Goal: Task Accomplishment & Management: Complete application form

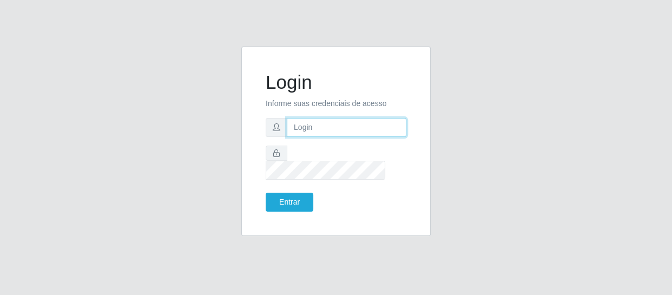
click at [336, 127] on input "text" at bounding box center [347, 127] width 120 height 19
type input "[EMAIL_ADDRESS][DOMAIN_NAME]"
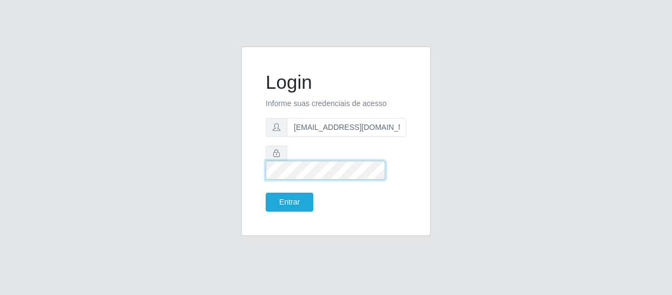
click at [266, 193] on button "Entrar" at bounding box center [290, 202] width 48 height 19
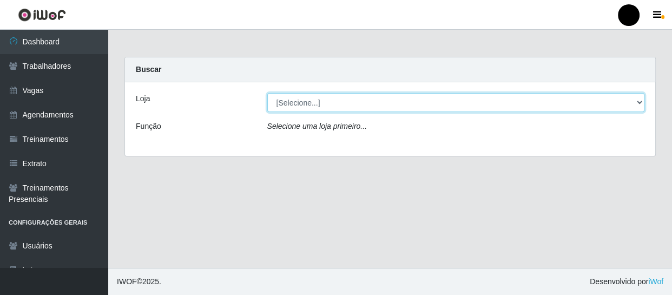
click at [638, 100] on select "[Selecione...] SuperFácil Atacado - Emaús SuperFácil Atacado - Rodoviária Super…" at bounding box center [456, 102] width 378 height 19
select select "408"
click at [267, 93] on select "[Selecione...] SuperFácil Atacado - Emaús SuperFácil Atacado - Rodoviária Super…" at bounding box center [456, 102] width 378 height 19
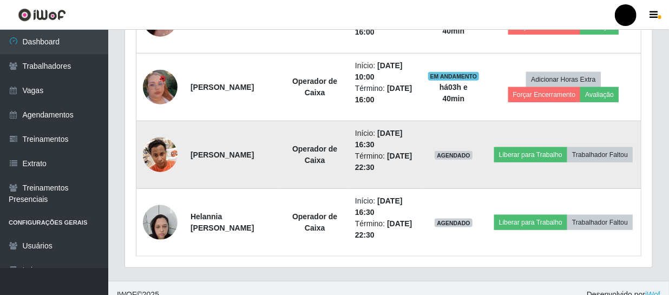
scroll to position [196, 0]
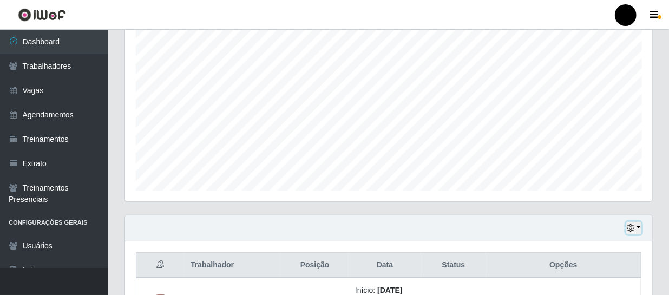
click at [638, 227] on button "button" at bounding box center [633, 228] width 15 height 12
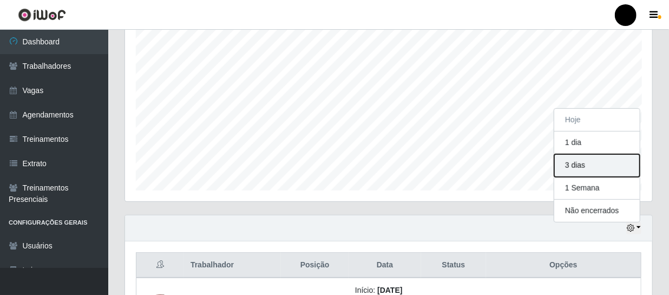
click at [597, 169] on button "3 dias" at bounding box center [596, 165] width 85 height 23
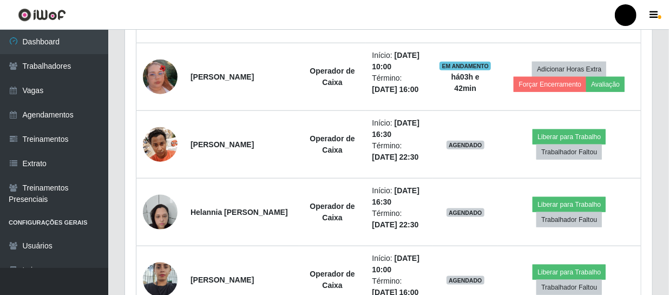
scroll to position [492, 0]
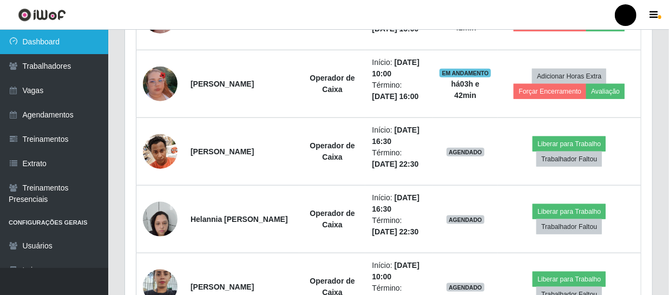
click at [52, 43] on link "Dashboard" at bounding box center [54, 42] width 108 height 24
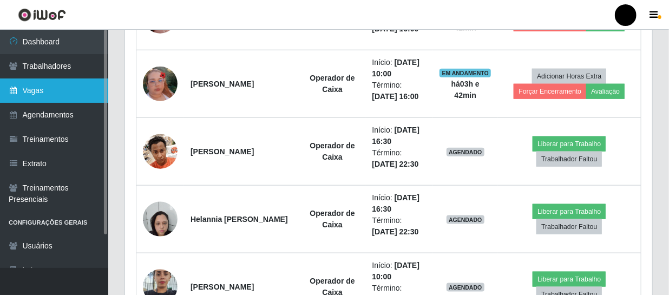
click at [29, 90] on link "Vagas" at bounding box center [54, 90] width 108 height 24
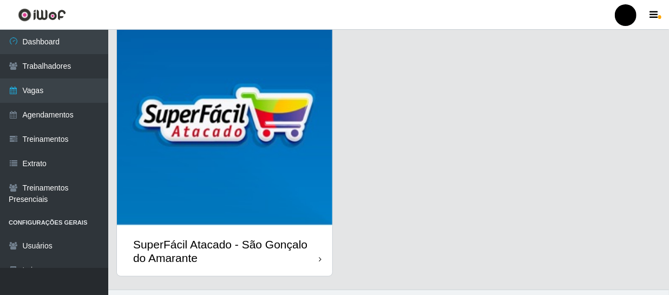
scroll to position [342, 0]
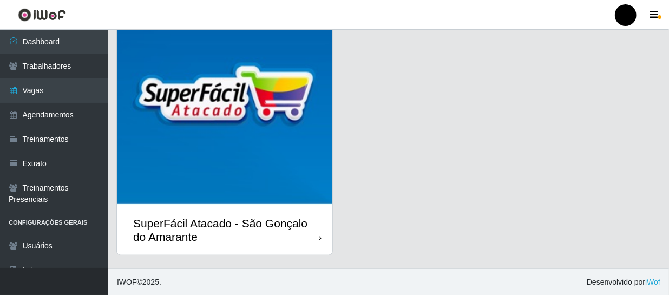
click at [275, 237] on div "SuperFácil Atacado - São Gonçalo do Amarante" at bounding box center [226, 229] width 186 height 27
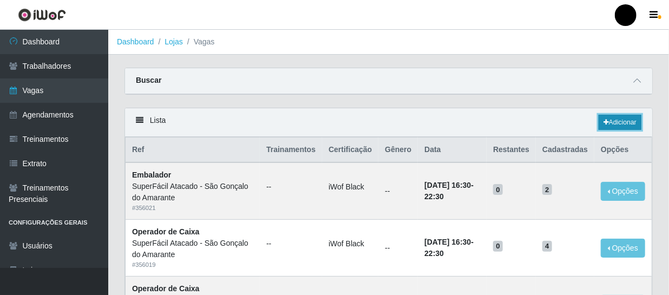
click at [623, 126] on link "Adicionar" at bounding box center [619, 122] width 43 height 15
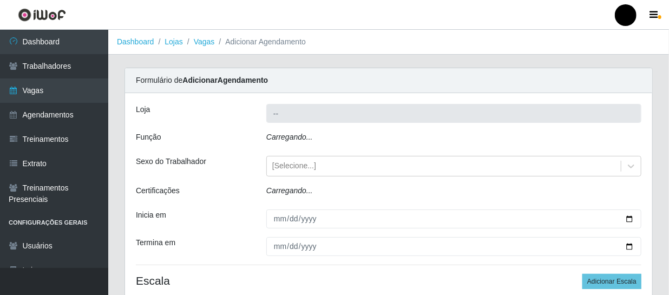
type input "SuperFácil Atacado - São Gonçalo do Amarante"
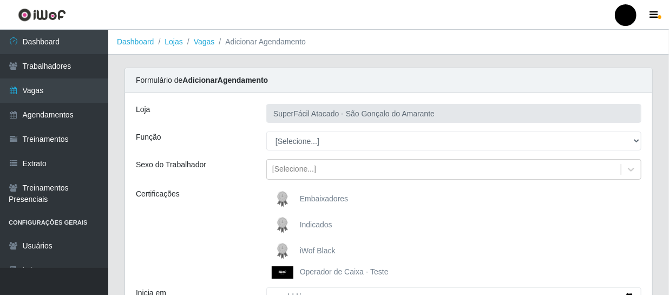
click at [302, 247] on span "iWof Black" at bounding box center [318, 250] width 36 height 9
click at [0, 0] on input "iWof Black" at bounding box center [0, 0] width 0 height 0
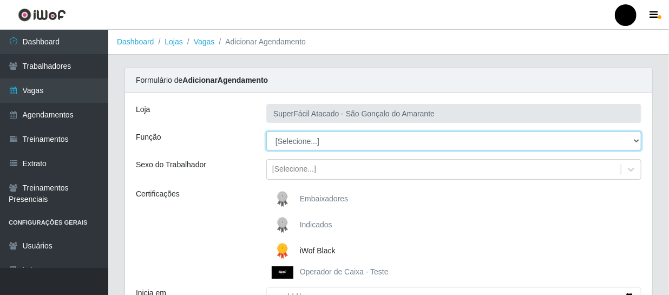
click at [635, 141] on select "[Selecione...] Auxiliar de Estacionamento Auxiliar de Estacionamento + Auxiliar…" at bounding box center [453, 140] width 375 height 19
select select "22"
click at [266, 131] on select "[Selecione...] Auxiliar de Estacionamento Auxiliar de Estacionamento + Auxiliar…" at bounding box center [453, 140] width 375 height 19
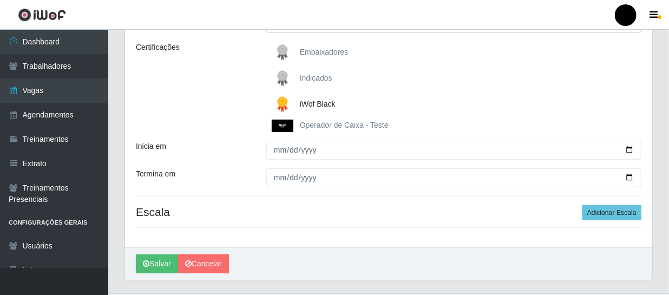
scroll to position [147, 0]
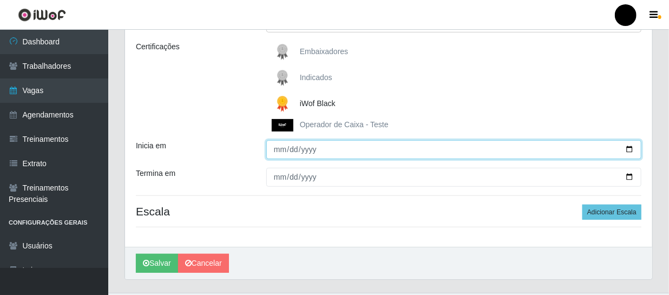
drag, startPoint x: 628, startPoint y: 151, endPoint x: 621, endPoint y: 151, distance: 7.0
click at [623, 151] on input "Inicia em" at bounding box center [453, 149] width 375 height 19
click at [633, 147] on input "Inicia em" at bounding box center [453, 149] width 375 height 19
type input "2025-10-15"
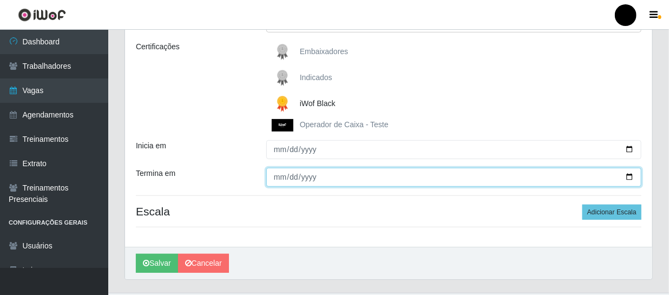
click at [630, 180] on input "Termina em" at bounding box center [453, 177] width 375 height 19
type input "2025-10-15"
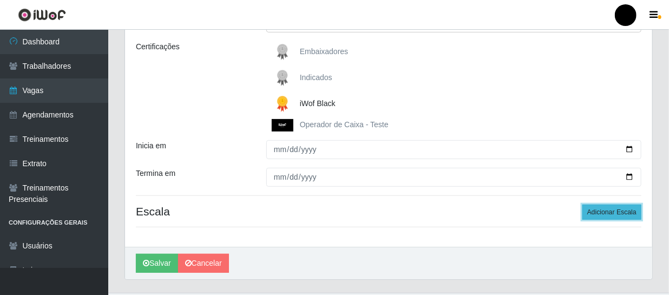
click at [616, 215] on button "Adicionar Escala" at bounding box center [611, 211] width 59 height 15
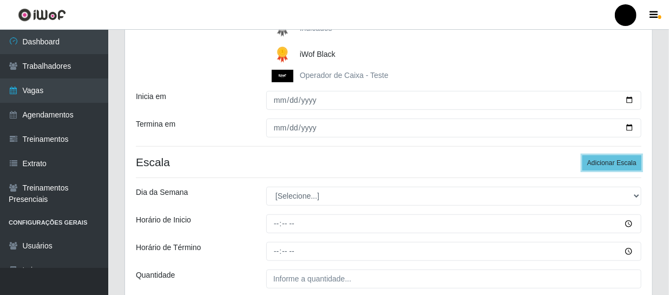
scroll to position [246, 0]
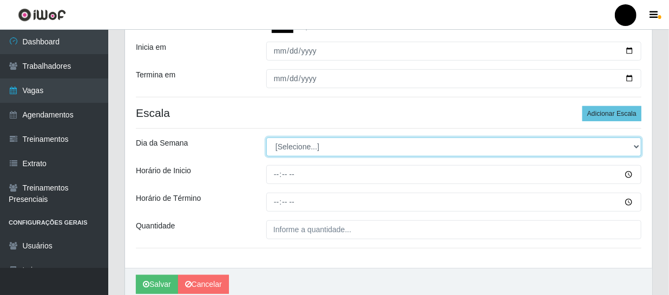
click at [636, 147] on select "[Selecione...] Segunda Terça Quarta Quinta Sexta Sábado Domingo" at bounding box center [453, 146] width 375 height 19
select select "3"
click at [266, 137] on select "[Selecione...] Segunda Terça Quarta Quinta Sexta Sábado Domingo" at bounding box center [453, 146] width 375 height 19
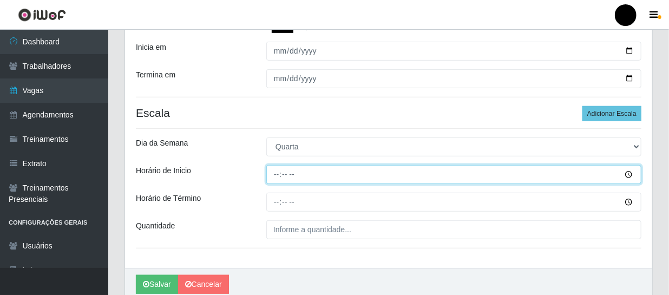
click at [273, 167] on input "Horário de Inicio" at bounding box center [453, 174] width 375 height 19
type input "16:30"
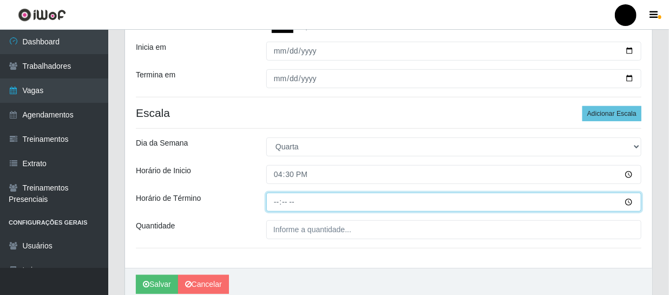
drag, startPoint x: 270, startPoint y: 199, endPoint x: 266, endPoint y: 195, distance: 6.2
click at [267, 196] on input "Horário de Término" at bounding box center [453, 202] width 375 height 19
type input "22:30"
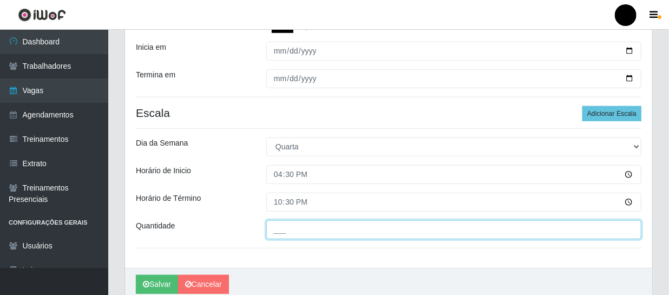
click at [275, 223] on input "___" at bounding box center [453, 229] width 375 height 19
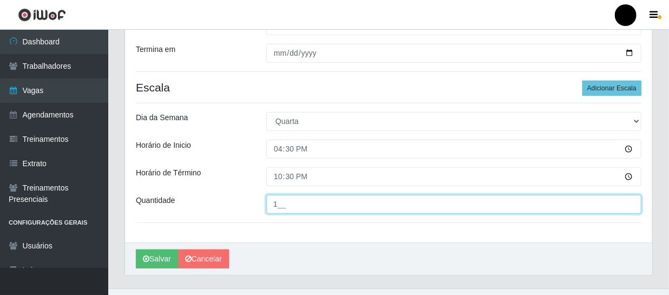
scroll to position [292, 0]
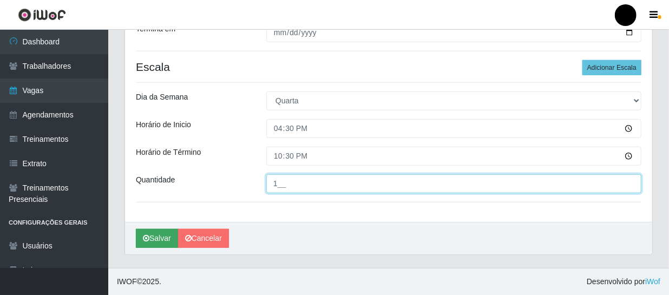
type input "1__"
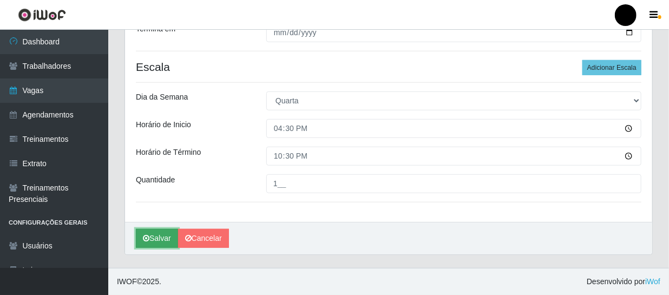
click at [157, 238] on button "Salvar" at bounding box center [157, 238] width 42 height 19
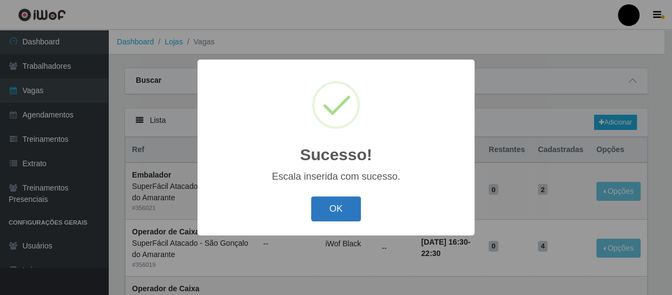
click at [328, 203] on button "OK" at bounding box center [336, 208] width 50 height 25
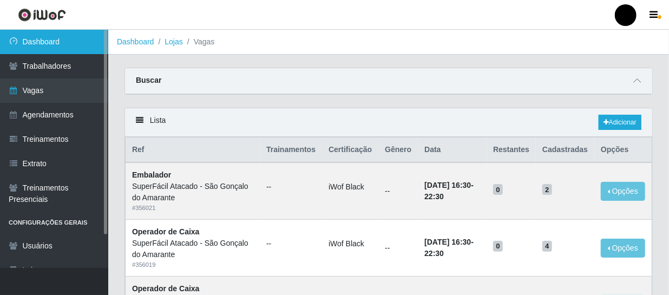
click at [56, 37] on link "Dashboard" at bounding box center [54, 42] width 108 height 24
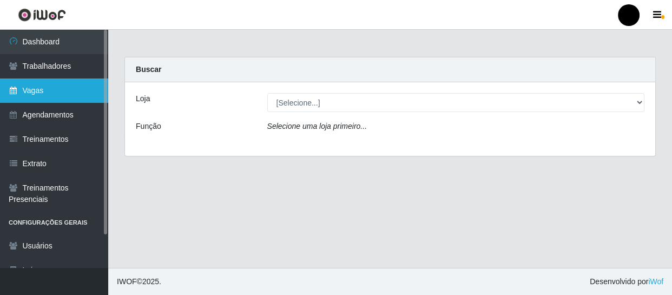
click at [28, 90] on link "Vagas" at bounding box center [54, 90] width 108 height 24
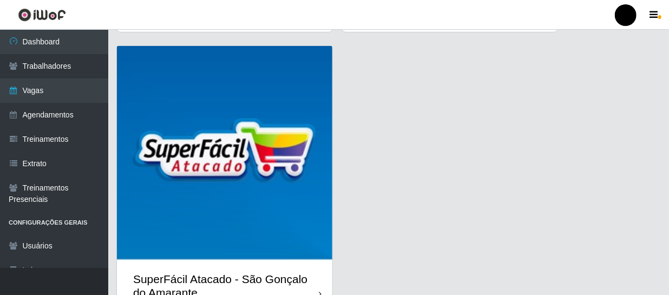
scroll to position [342, 0]
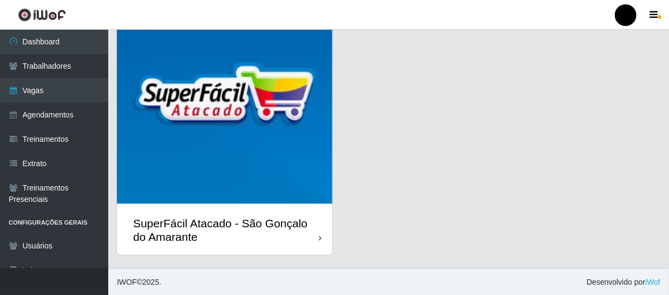
click at [237, 237] on div "SuperFácil Atacado - São Gonçalo do Amarante" at bounding box center [226, 229] width 186 height 27
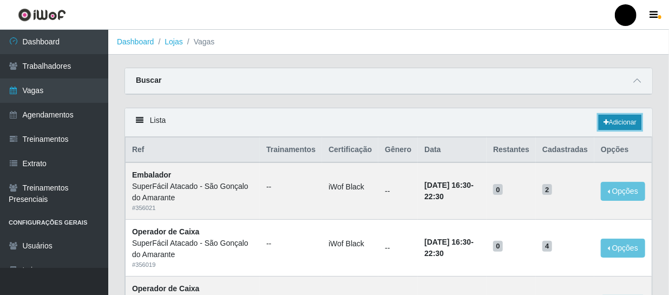
click at [617, 120] on link "Adicionar" at bounding box center [619, 122] width 43 height 15
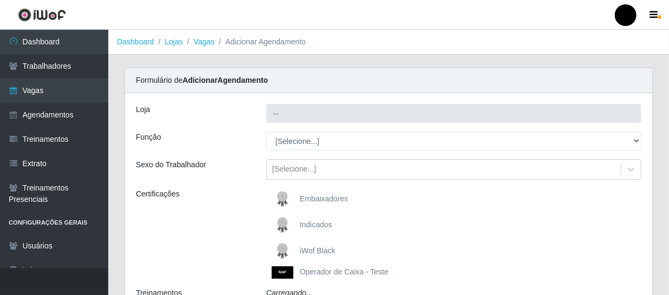
type input "SuperFácil Atacado - São Gonçalo do Amarante"
click at [307, 251] on span "iWof Black" at bounding box center [318, 250] width 36 height 9
click at [0, 0] on input "iWof Black" at bounding box center [0, 0] width 0 height 0
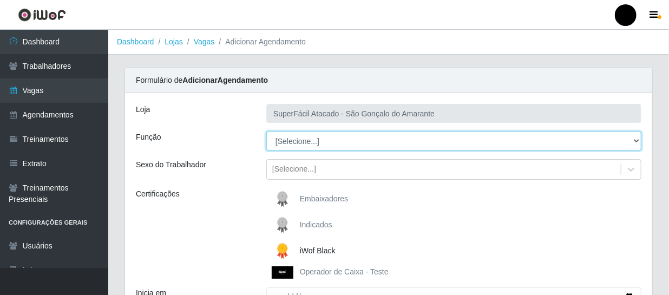
click at [634, 142] on select "[Selecione...] Auxiliar de Estacionamento Auxiliar de Estacionamento + Auxiliar…" at bounding box center [453, 140] width 375 height 19
select select "1"
click at [266, 131] on select "[Selecione...] Auxiliar de Estacionamento Auxiliar de Estacionamento + Auxiliar…" at bounding box center [453, 140] width 375 height 19
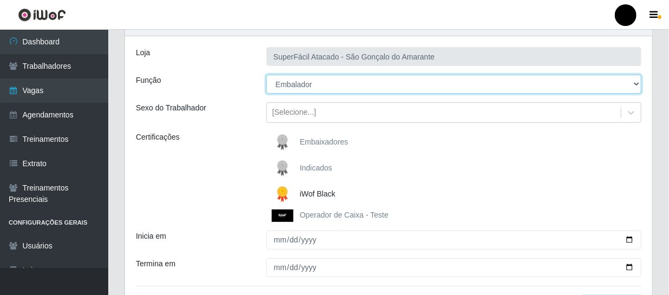
scroll to position [147, 0]
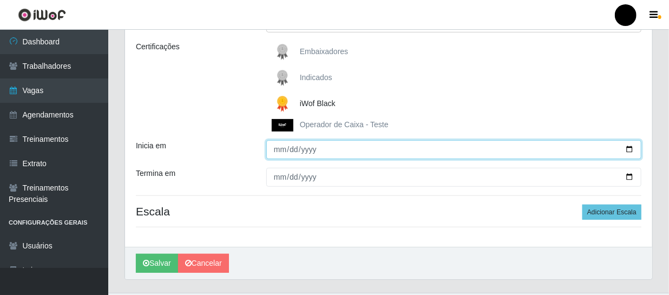
click at [630, 149] on input "Inicia em" at bounding box center [453, 149] width 375 height 19
type input "[DATE]"
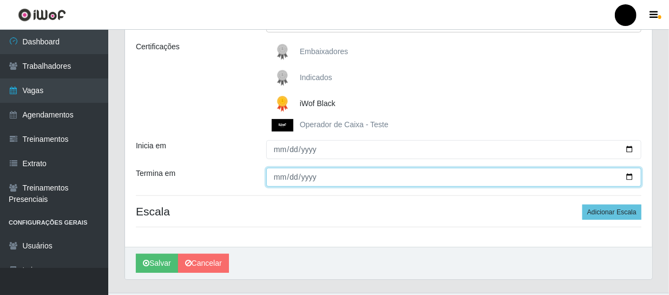
click at [628, 175] on input "Termina em" at bounding box center [453, 177] width 375 height 19
type input "[DATE]"
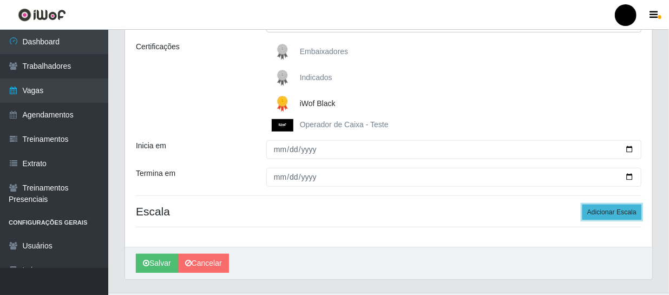
click at [616, 215] on button "Adicionar Escala" at bounding box center [611, 211] width 59 height 15
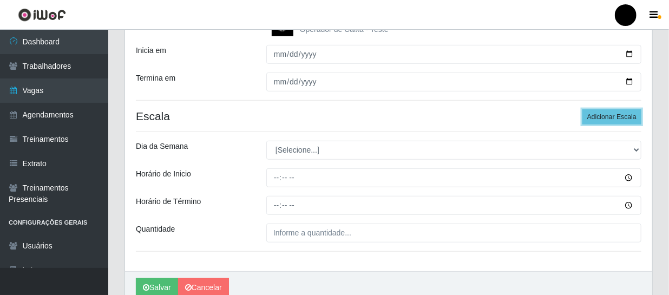
scroll to position [246, 0]
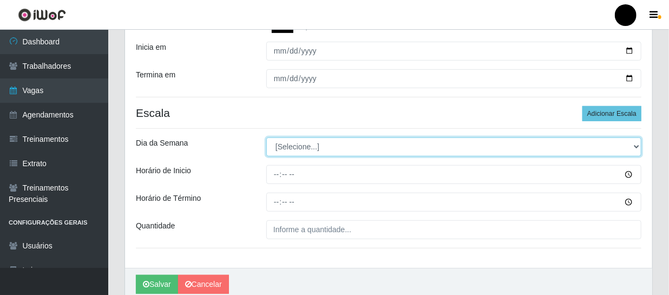
click at [637, 147] on select "[Selecione...] Segunda Terça Quarta Quinta Sexta Sábado Domingo" at bounding box center [453, 146] width 375 height 19
select select "3"
click at [266, 137] on select "[Selecione...] Segunda Terça Quarta Quinta Sexta Sábado Domingo" at bounding box center [453, 146] width 375 height 19
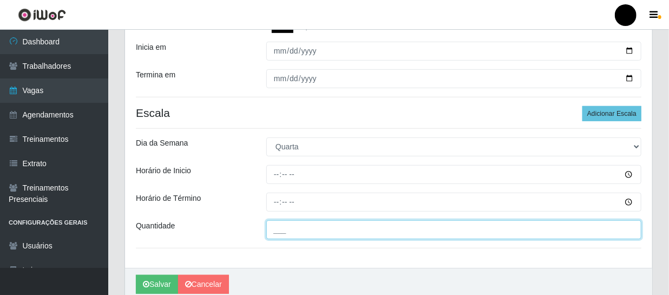
click at [281, 230] on input "___" at bounding box center [453, 229] width 375 height 19
type input "1__"
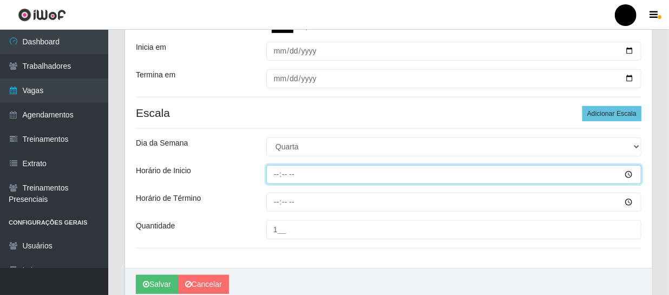
click at [275, 173] on input "Horário de Inicio" at bounding box center [453, 174] width 375 height 19
type input "16:30"
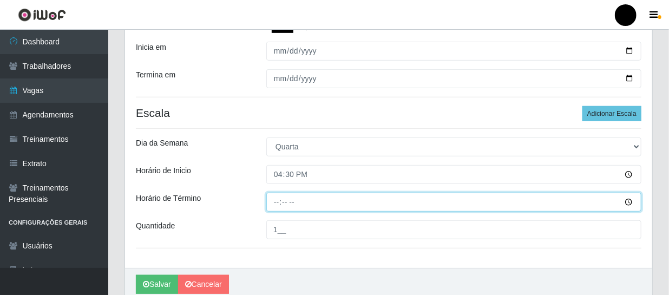
click at [274, 202] on input "Horário de Término" at bounding box center [453, 202] width 375 height 19
type input "22:30"
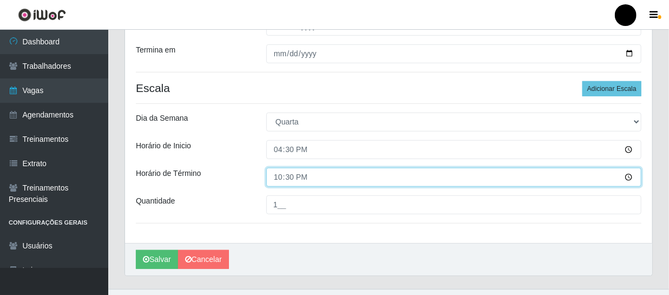
scroll to position [292, 0]
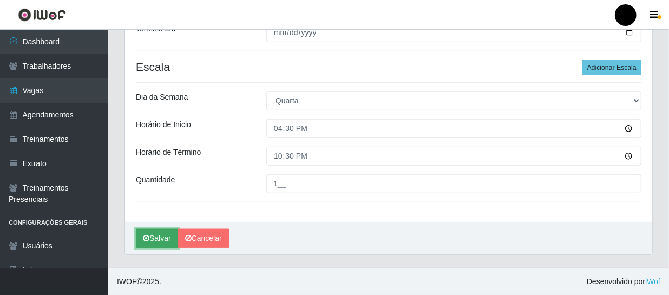
click at [164, 242] on button "Salvar" at bounding box center [157, 238] width 42 height 19
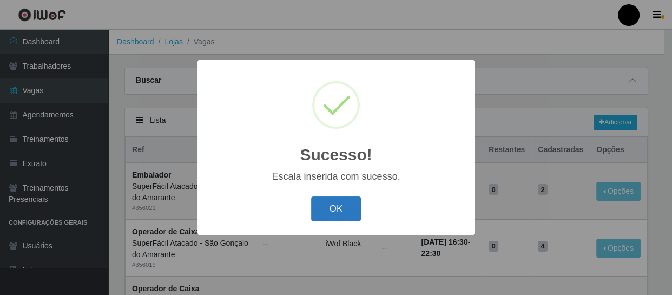
click at [326, 208] on button "OK" at bounding box center [336, 208] width 50 height 25
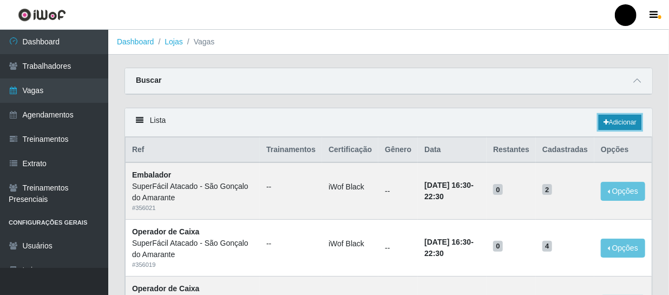
click at [622, 123] on link "Adicionar" at bounding box center [619, 122] width 43 height 15
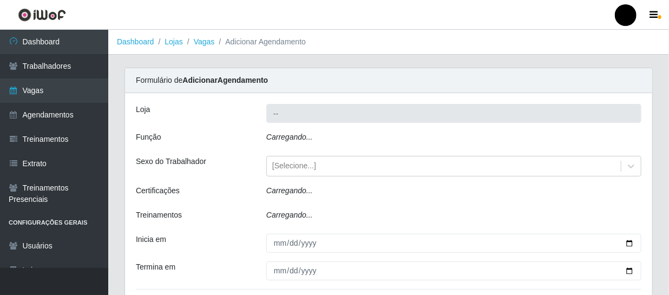
type input "SuperFácil Atacado - São Gonçalo do Amarante"
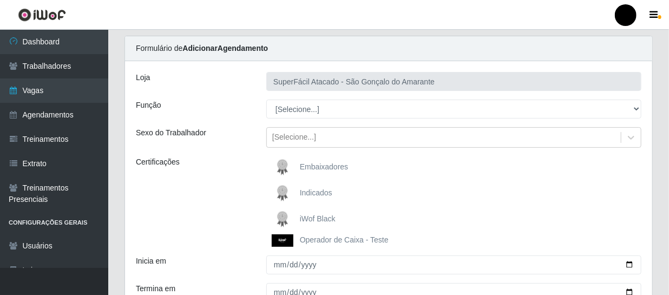
scroll to position [49, 0]
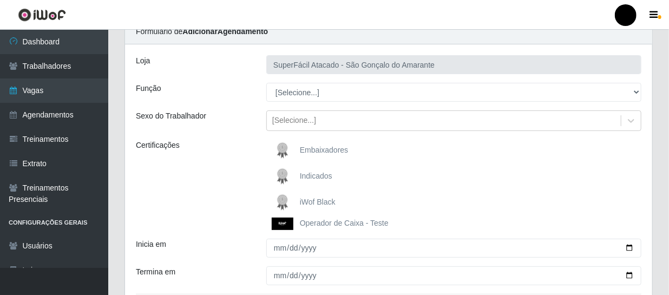
click at [311, 200] on span "iWof Black" at bounding box center [318, 201] width 36 height 9
click at [0, 0] on input "iWof Black" at bounding box center [0, 0] width 0 height 0
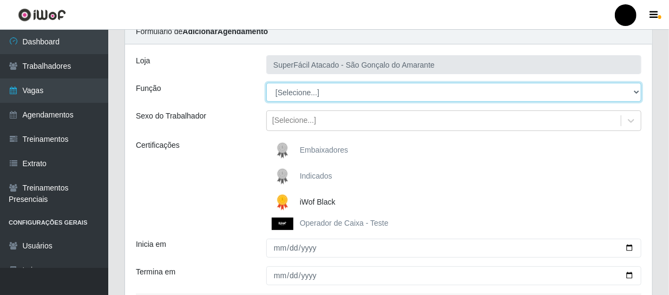
click at [635, 92] on select "[Selecione...] Auxiliar de Estacionamento Auxiliar de Estacionamento + Auxiliar…" at bounding box center [453, 92] width 375 height 19
select select "1"
click at [266, 83] on select "[Selecione...] Auxiliar de Estacionamento Auxiliar de Estacionamento + Auxiliar…" at bounding box center [453, 92] width 375 height 19
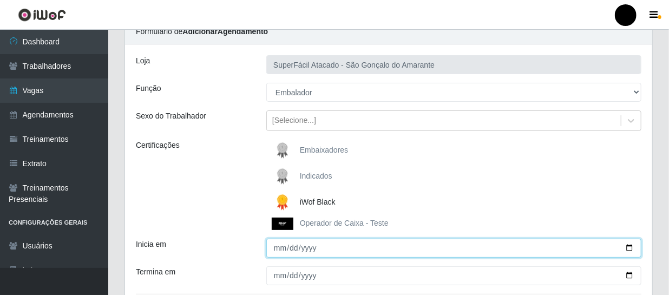
click at [629, 248] on input "Inicia em" at bounding box center [453, 248] width 375 height 19
type input "2025-10-15"
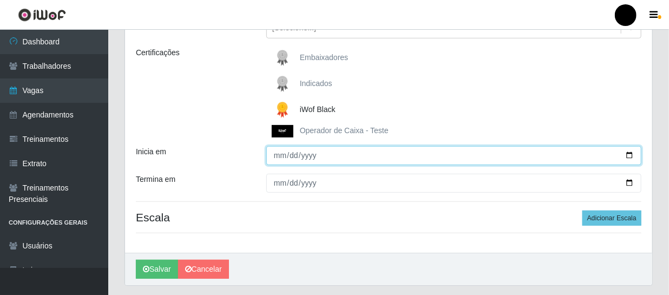
scroll to position [147, 0]
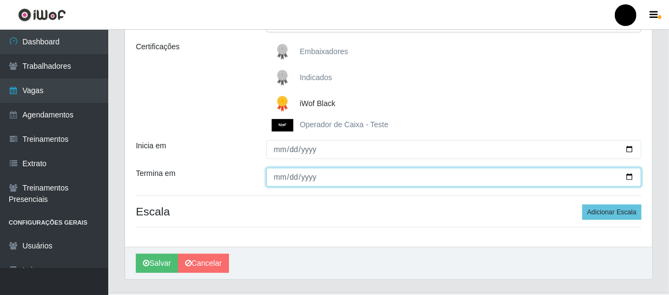
click at [632, 175] on input "Termina em" at bounding box center [453, 177] width 375 height 19
type input "2025-10-15"
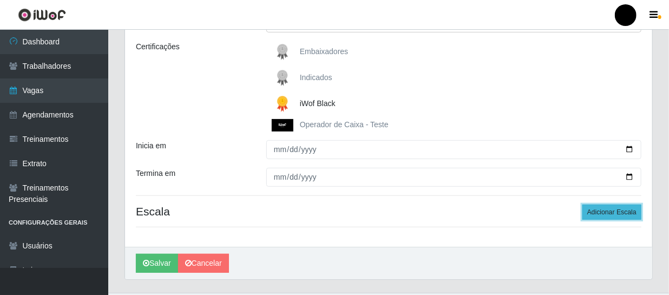
click at [622, 210] on button "Adicionar Escala" at bounding box center [611, 211] width 59 height 15
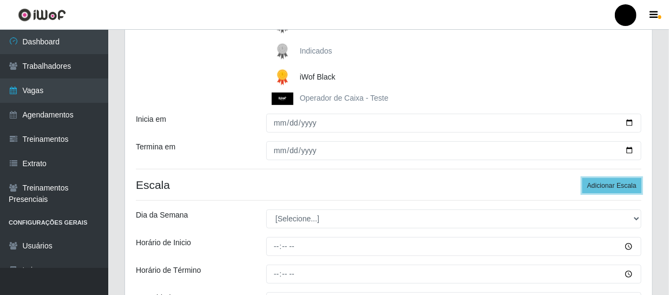
scroll to position [196, 0]
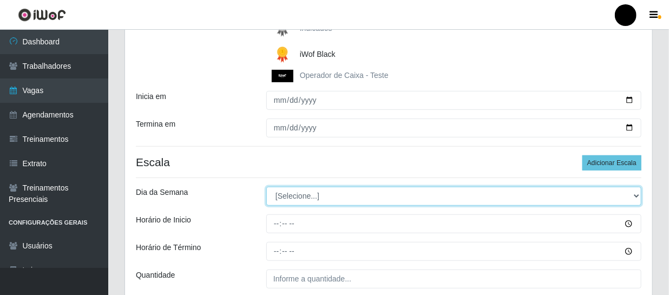
click at [633, 195] on select "[Selecione...] Segunda Terça Quarta Quinta Sexta Sábado Domingo" at bounding box center [453, 196] width 375 height 19
select select "3"
click at [266, 187] on select "[Selecione...] Segunda Terça Quarta Quinta Sexta Sábado Domingo" at bounding box center [453, 196] width 375 height 19
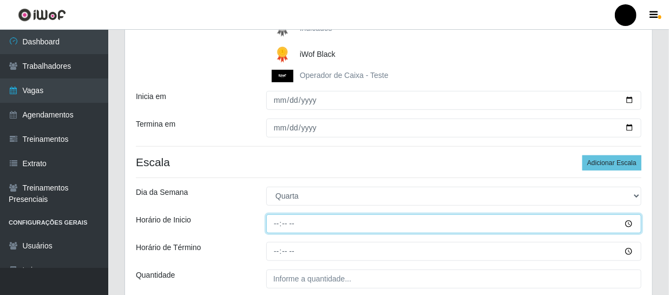
click at [272, 220] on input "Horário de Inicio" at bounding box center [453, 223] width 375 height 19
type input "16:30"
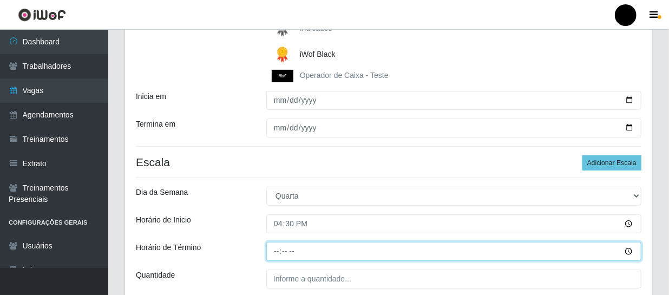
click at [278, 249] on input "Horário de Término" at bounding box center [453, 251] width 375 height 19
type input "22:30"
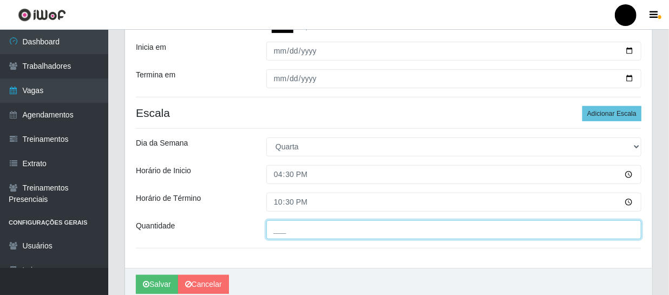
click at [268, 227] on input "___" at bounding box center [453, 229] width 375 height 19
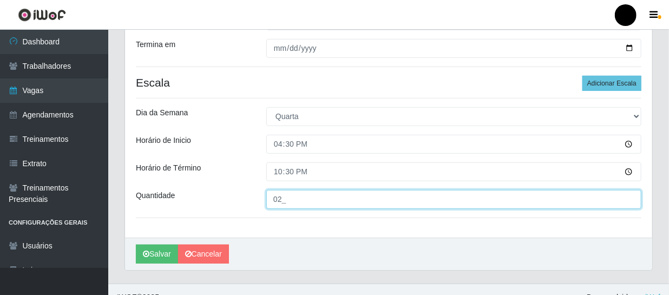
scroll to position [292, 0]
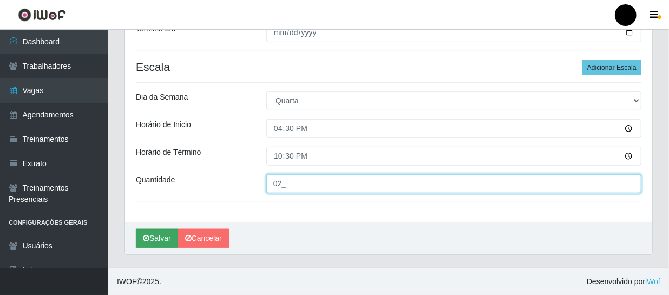
type input "02_"
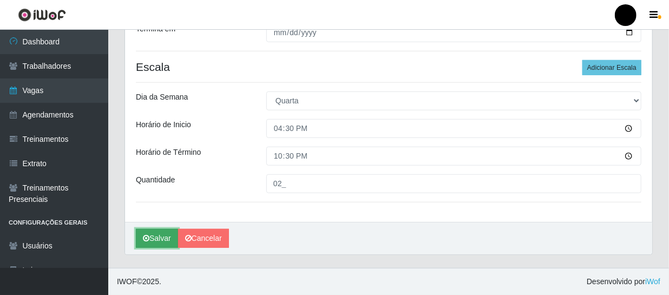
click at [157, 243] on button "Salvar" at bounding box center [157, 238] width 42 height 19
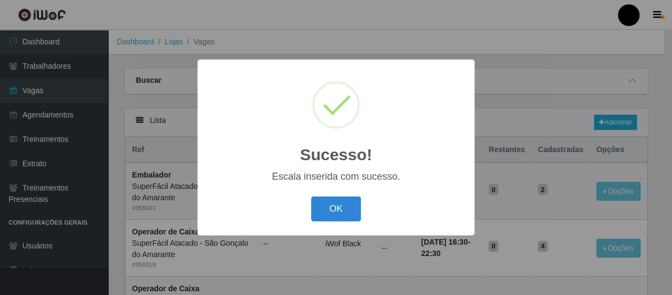
click at [335, 209] on button "OK" at bounding box center [336, 208] width 50 height 25
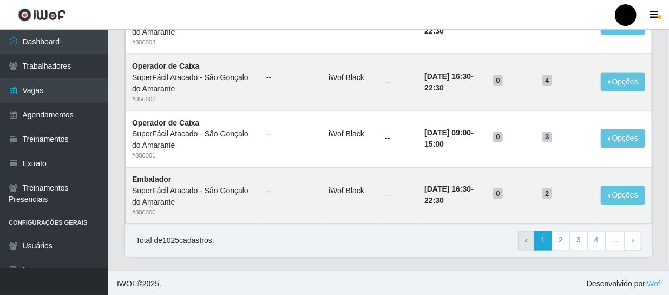
scroll to position [791, 0]
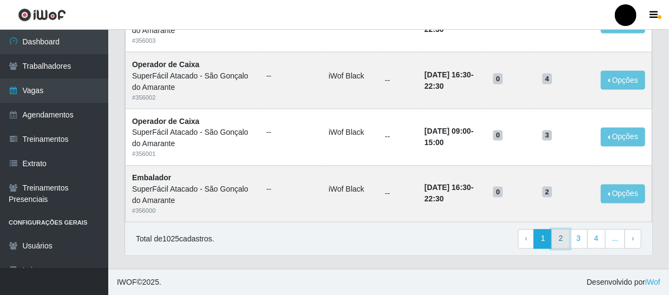
click at [559, 240] on link "2" at bounding box center [560, 238] width 18 height 19
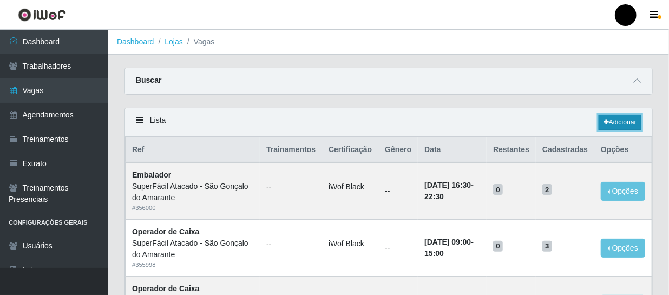
click at [630, 120] on link "Adicionar" at bounding box center [619, 122] width 43 height 15
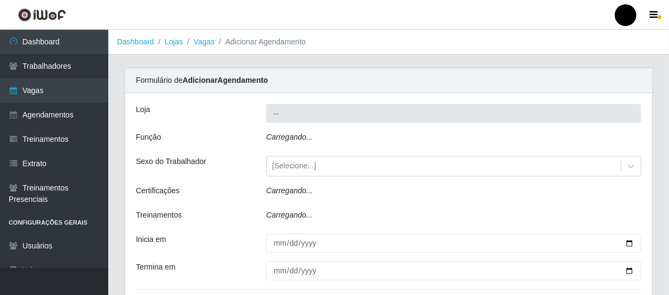
type input "SuperFácil Atacado - São Gonçalo do Amarante"
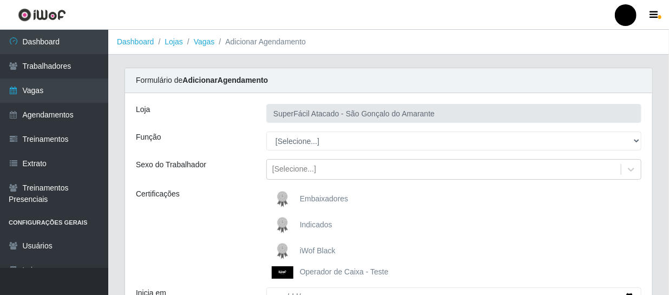
click at [301, 246] on span "iWof Black" at bounding box center [318, 250] width 36 height 9
click at [0, 0] on input "iWof Black" at bounding box center [0, 0] width 0 height 0
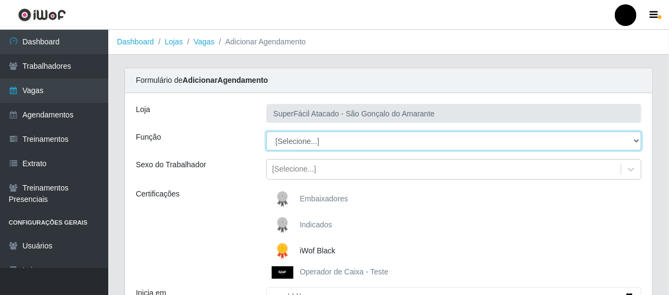
click at [629, 143] on select "[Selecione...] Auxiliar de Estacionamento Auxiliar de Estacionamento + Auxiliar…" at bounding box center [453, 140] width 375 height 19
select select "1"
click at [266, 131] on select "[Selecione...] Auxiliar de Estacionamento Auxiliar de Estacionamento + Auxiliar…" at bounding box center [453, 140] width 375 height 19
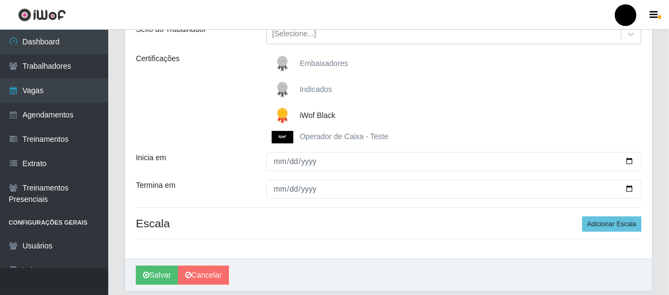
scroll to position [147, 0]
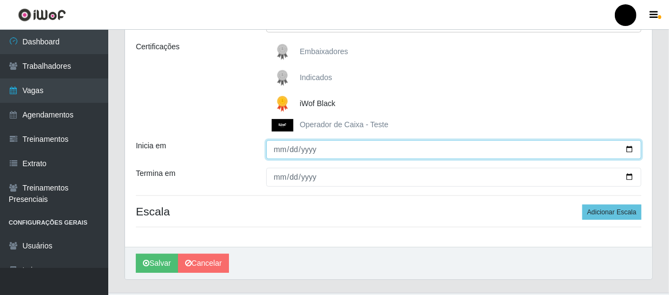
click at [626, 148] on input "Inicia em" at bounding box center [453, 149] width 375 height 19
type input "[DATE]"
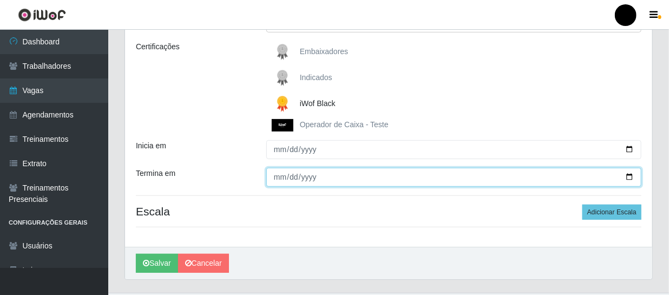
click at [631, 178] on input "Termina em" at bounding box center [453, 177] width 375 height 19
type input "[DATE]"
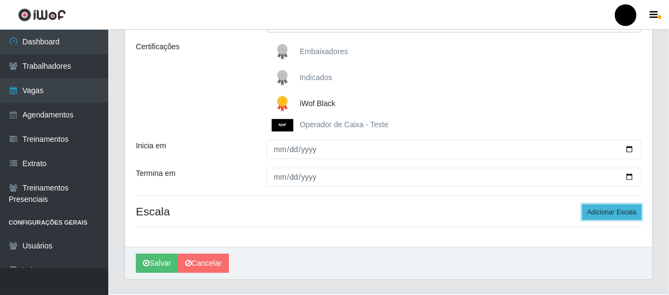
click at [597, 216] on button "Adicionar Escala" at bounding box center [611, 211] width 59 height 15
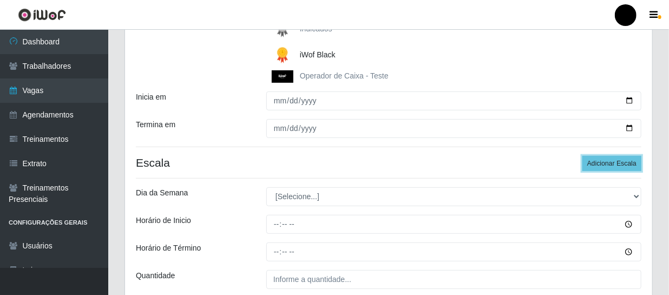
scroll to position [196, 0]
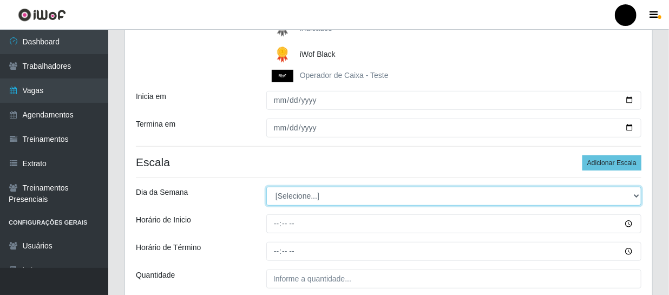
click at [636, 196] on select "[Selecione...] Segunda Terça Quarta Quinta Sexta Sábado Domingo" at bounding box center [453, 196] width 375 height 19
select select "2"
click at [266, 187] on select "[Selecione...] Segunda Terça Quarta Quinta Sexta Sábado Domingo" at bounding box center [453, 196] width 375 height 19
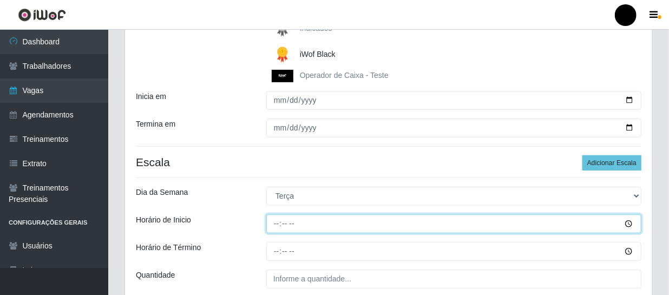
click at [273, 222] on input "Horário de Inicio" at bounding box center [453, 223] width 375 height 19
type input "16:30"
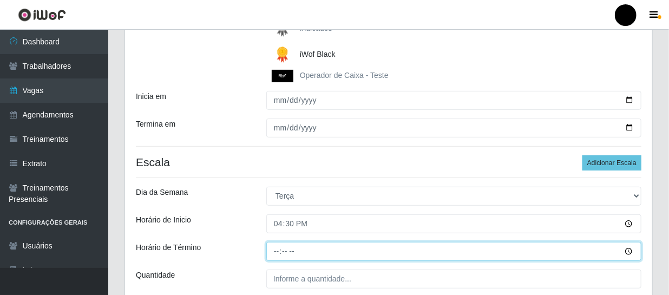
click at [270, 252] on input "Horário de Término" at bounding box center [453, 251] width 375 height 19
type input "22:30"
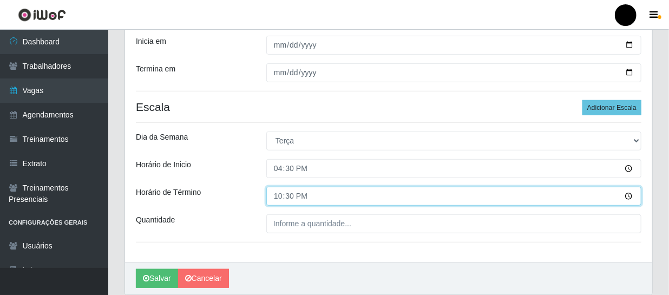
scroll to position [292, 0]
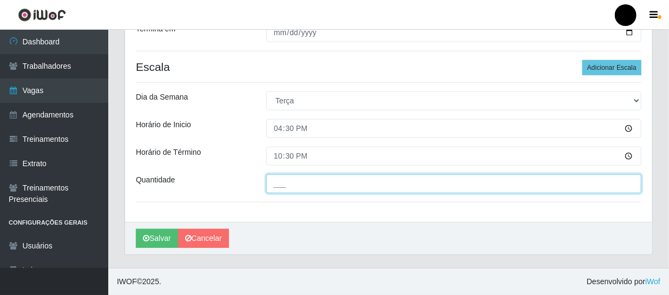
click at [310, 177] on input "___" at bounding box center [453, 183] width 375 height 19
type input "01_"
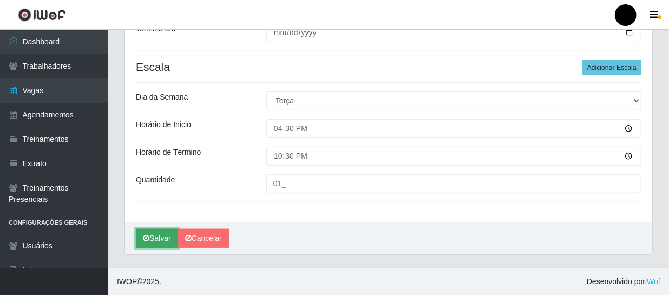
click at [162, 237] on button "Salvar" at bounding box center [157, 238] width 42 height 19
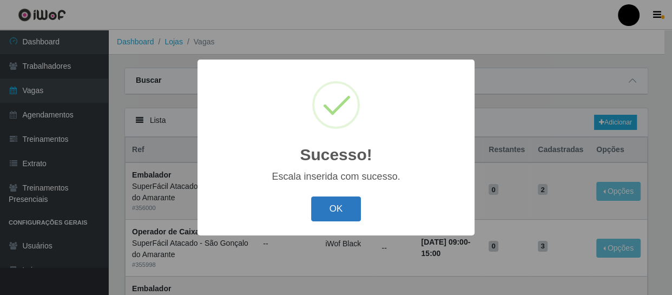
click at [327, 211] on button "OK" at bounding box center [336, 208] width 50 height 25
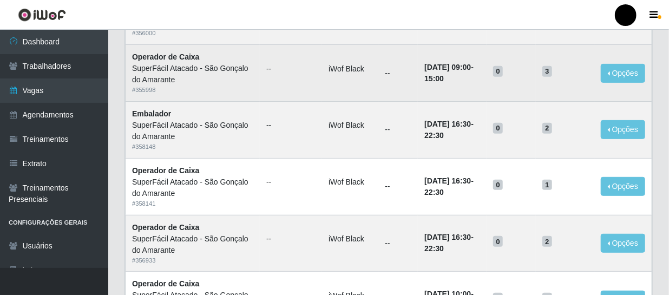
scroll to position [196, 0]
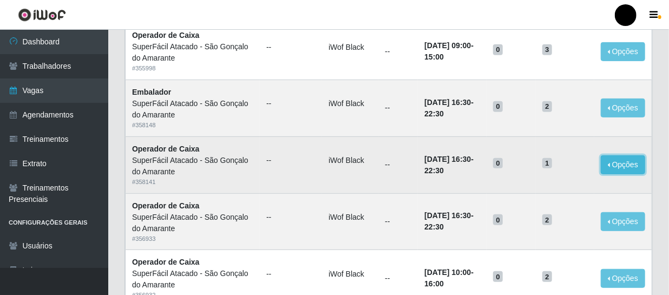
click at [623, 164] on button "Opções" at bounding box center [622, 164] width 44 height 19
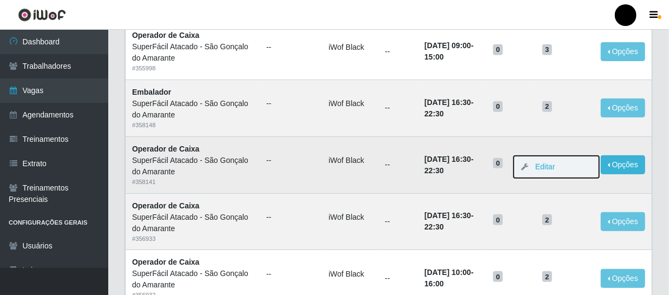
click at [569, 168] on button "Editar" at bounding box center [555, 167] width 85 height 22
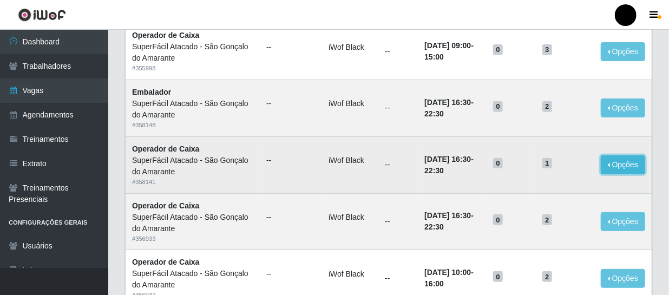
click at [611, 164] on button "Opções" at bounding box center [622, 164] width 44 height 19
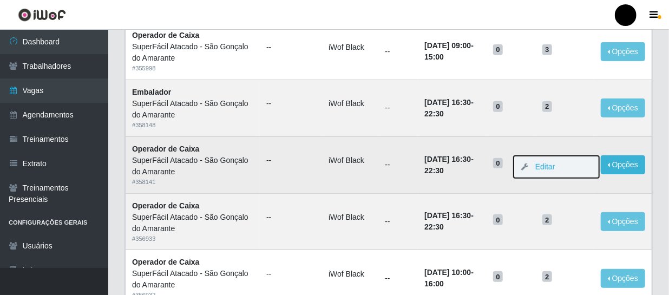
click at [571, 168] on button "Editar" at bounding box center [555, 167] width 85 height 22
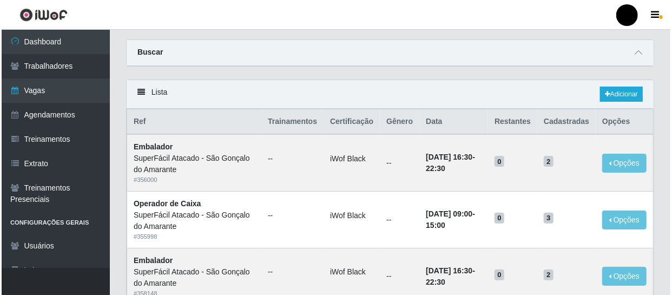
scroll to position [0, 0]
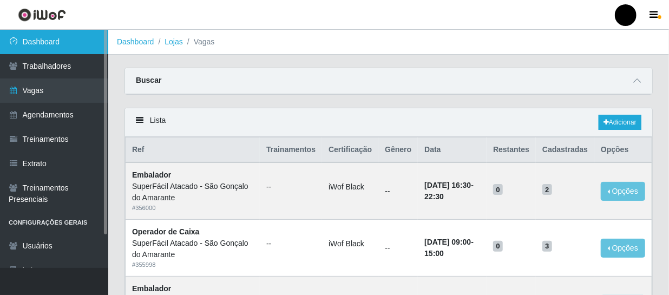
click at [36, 44] on link "Dashboard" at bounding box center [54, 42] width 108 height 24
